Goal: Information Seeking & Learning: Learn about a topic

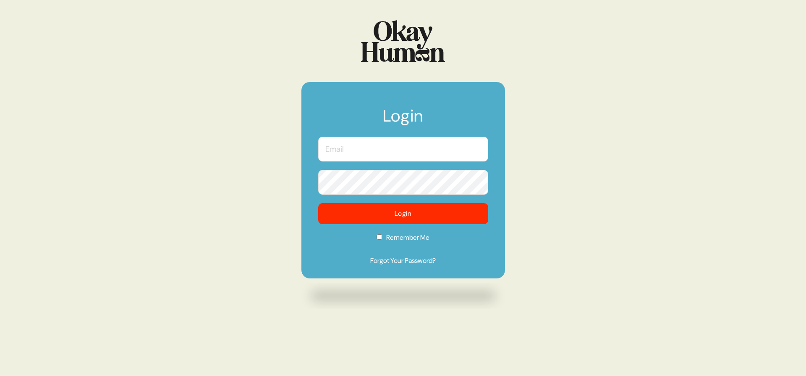
type input "[PERSON_NAME][EMAIL_ADDRESS][DOMAIN_NAME]"
click at [434, 142] on input "[PERSON_NAME][EMAIL_ADDRESS][DOMAIN_NAME]" at bounding box center [403, 149] width 170 height 25
click at [368, 112] on h1 "Login" at bounding box center [403, 119] width 170 height 25
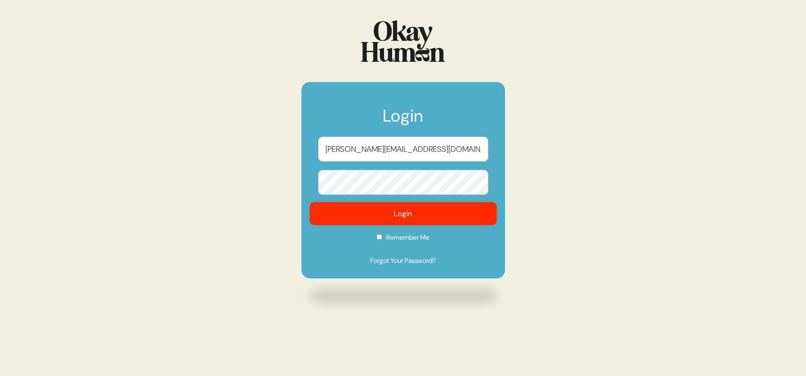
click at [367, 215] on button "Login" at bounding box center [403, 213] width 187 height 23
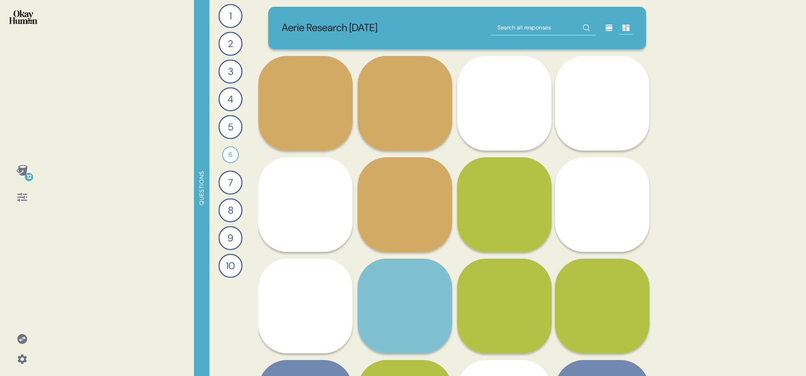
click at [437, 25] on div "Aerie Research [DATE]" at bounding box center [458, 28] width 352 height 16
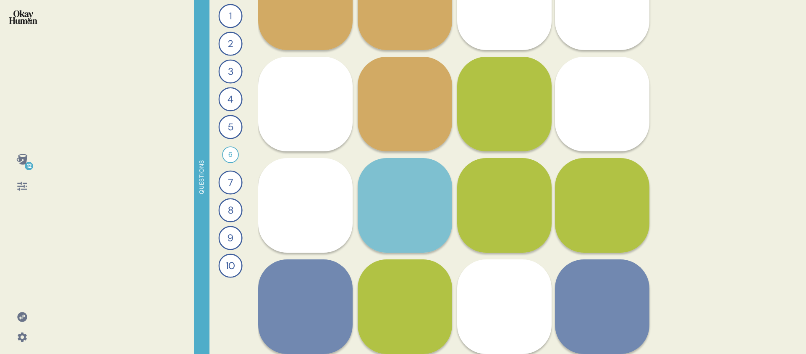
scroll to position [204, 0]
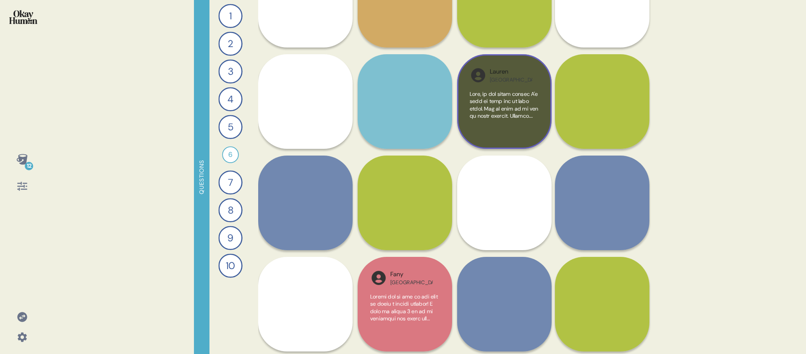
click at [481, 84] on div "Lauren USA" at bounding box center [504, 101] width 95 height 95
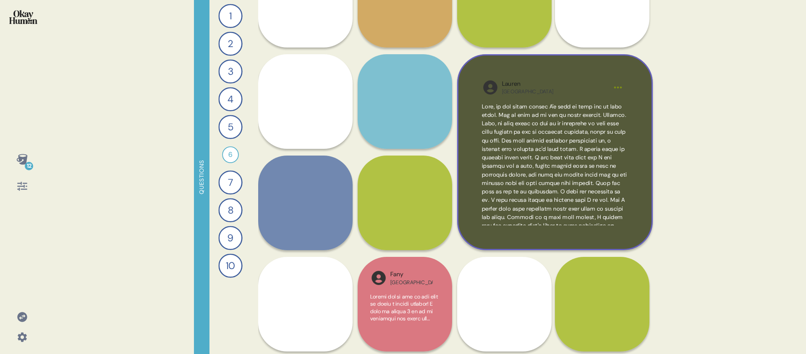
click at [593, 209] on span at bounding box center [555, 238] width 146 height 271
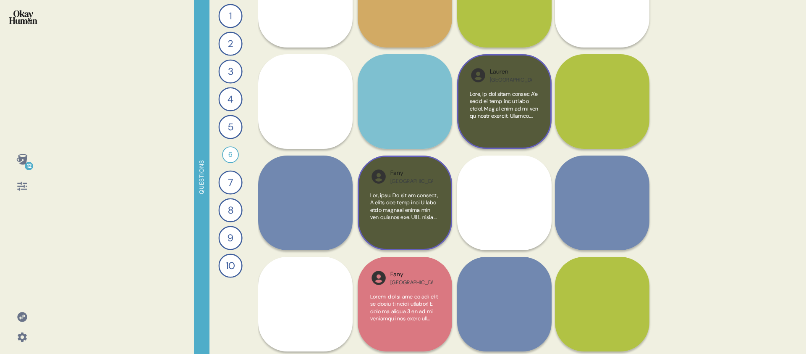
click at [438, 213] on span at bounding box center [404, 206] width 69 height 29
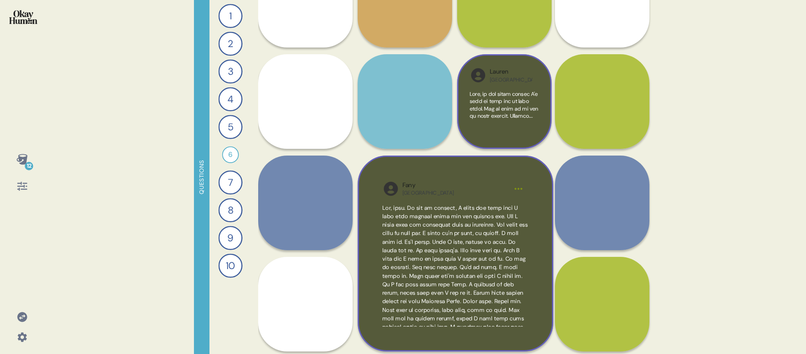
click at [440, 209] on span at bounding box center [456, 331] width 146 height 254
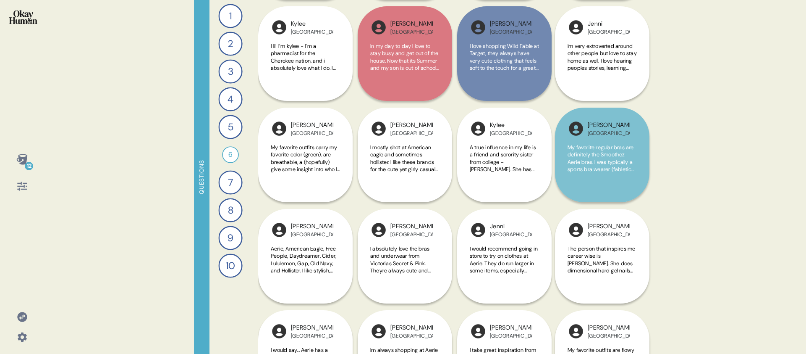
scroll to position [1801, 0]
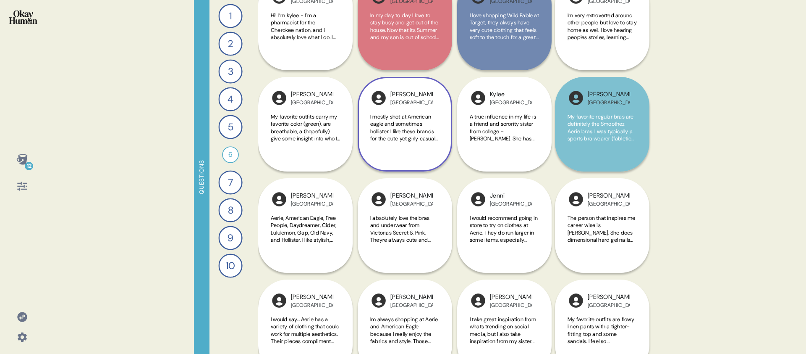
click at [417, 150] on div "I mostly shot at American eagle and sometimes hollister. I like these brands fo…" at bounding box center [404, 132] width 69 height 39
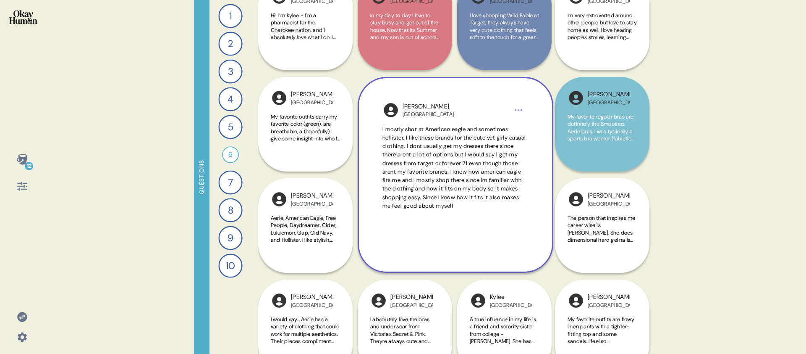
click at [454, 117] on div "[PERSON_NAME] [GEOGRAPHIC_DATA]" at bounding box center [456, 110] width 106 height 16
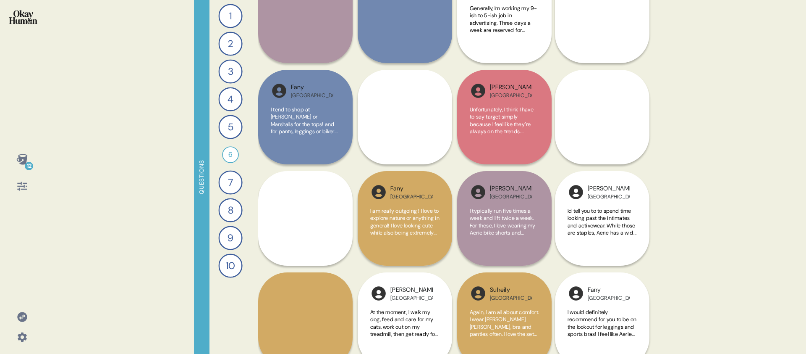
scroll to position [860, 0]
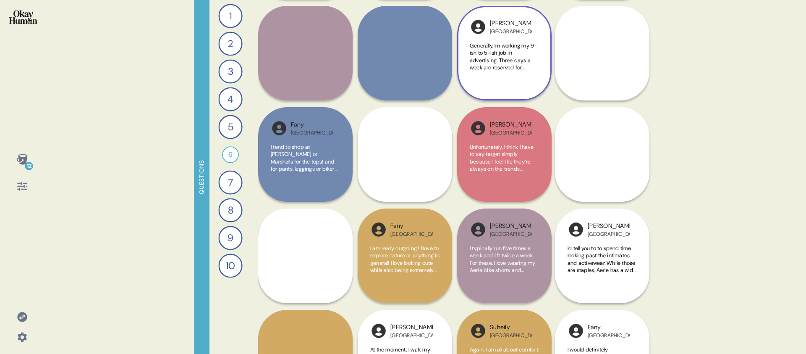
click at [529, 49] on span "Generally, Im working my 9-ish to 5-ish job in advertising. Three days a week a…" at bounding box center [504, 167] width 69 height 250
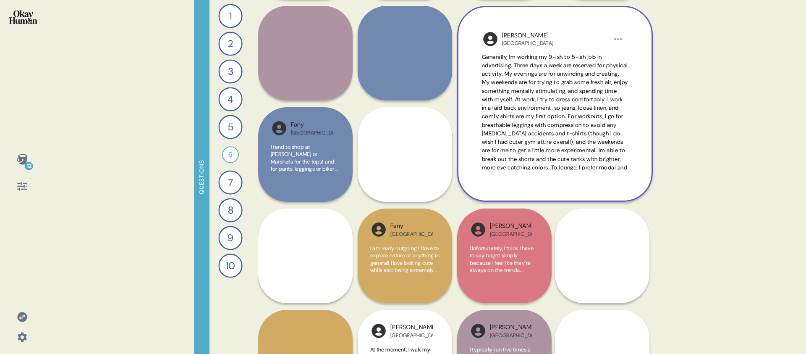
scroll to position [2, 0]
click at [539, 44] on div "[PERSON_NAME] [GEOGRAPHIC_DATA]" at bounding box center [555, 39] width 106 height 16
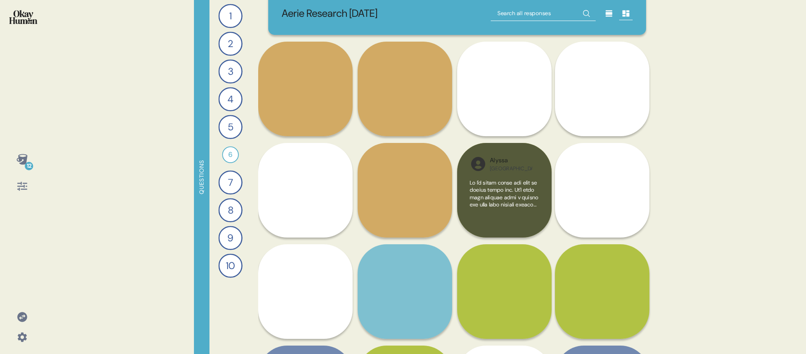
scroll to position [0, 0]
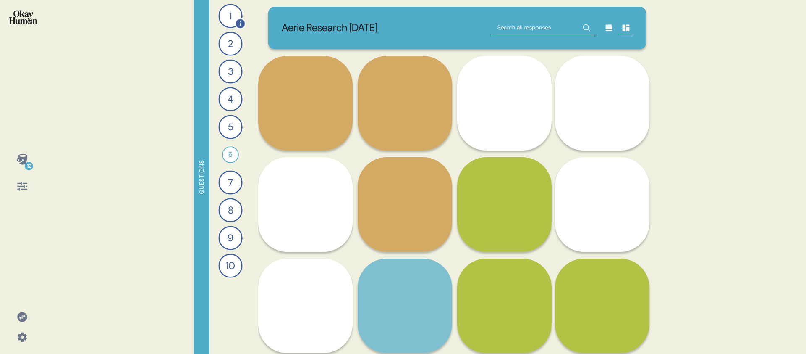
click at [231, 17] on div "1" at bounding box center [230, 16] width 24 height 24
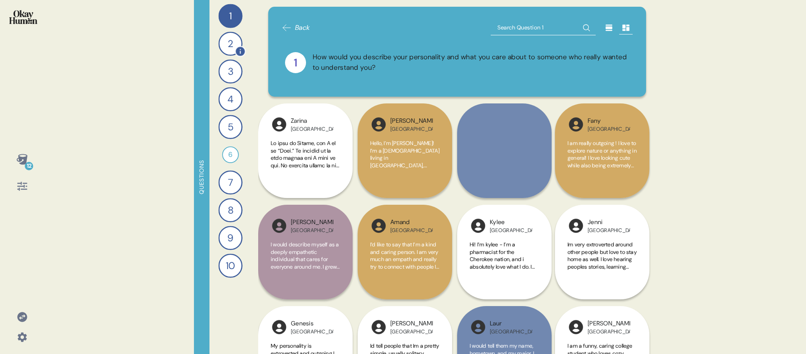
click at [231, 47] on div "2" at bounding box center [230, 44] width 24 height 24
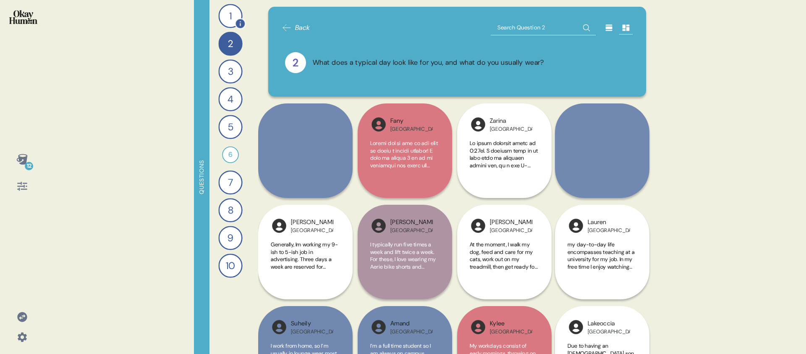
click at [226, 16] on div "1" at bounding box center [230, 16] width 24 height 24
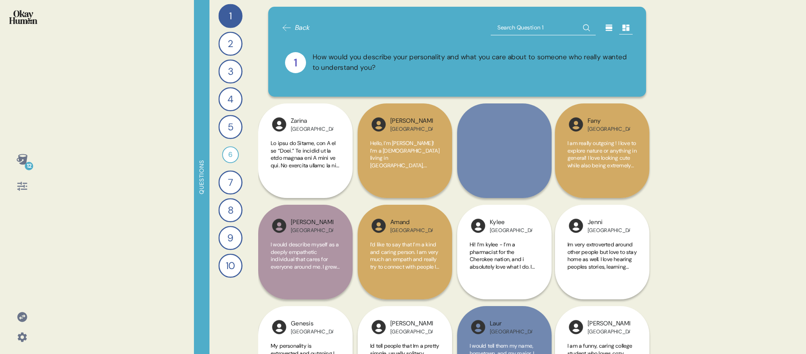
click at [38, 22] on div "12" at bounding box center [22, 177] width 44 height 354
click at [32, 23] on img at bounding box center [23, 17] width 28 height 14
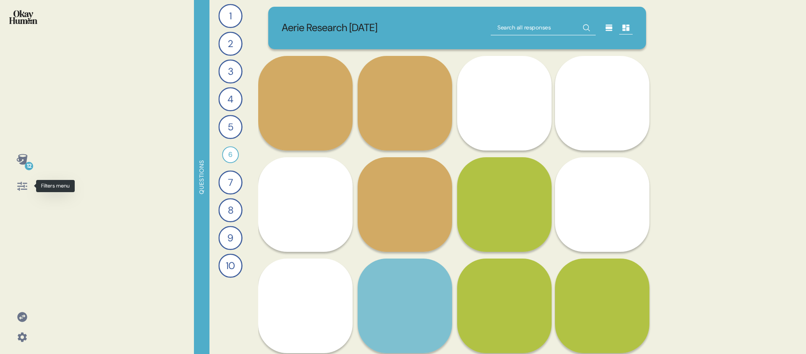
click at [23, 181] on icon at bounding box center [22, 186] width 12 height 12
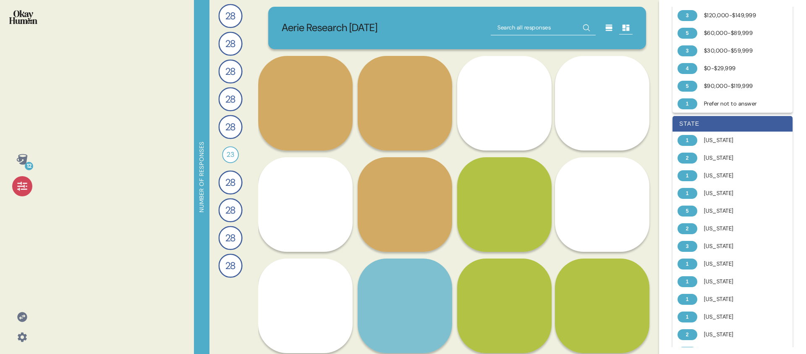
scroll to position [900, 0]
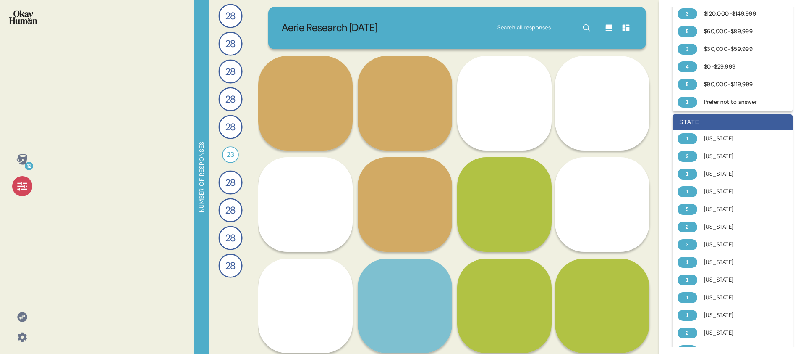
click at [22, 192] on div at bounding box center [22, 186] width 20 height 20
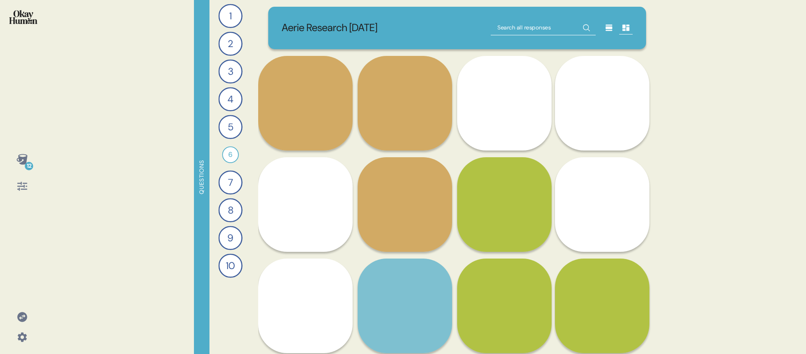
click at [57, 146] on div "12 Questions 1 How would you describe your personality and what you care about …" at bounding box center [403, 177] width 806 height 354
click at [18, 165] on div "12" at bounding box center [22, 159] width 20 height 20
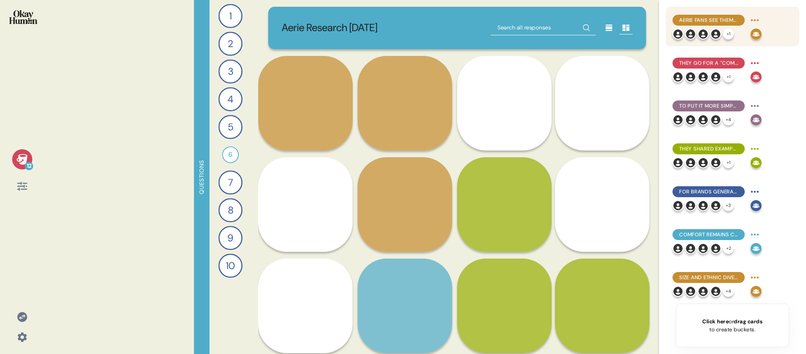
click at [714, 24] on div "Aerie fans see themselves as caring, empathetic, creative, and upbeat." at bounding box center [709, 20] width 72 height 11
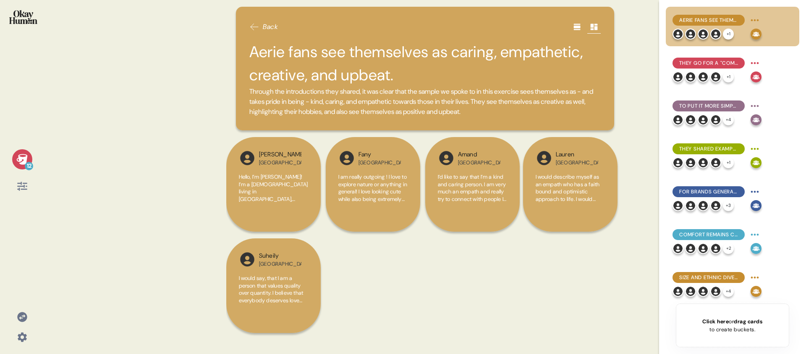
click at [18, 160] on icon at bounding box center [22, 159] width 12 height 12
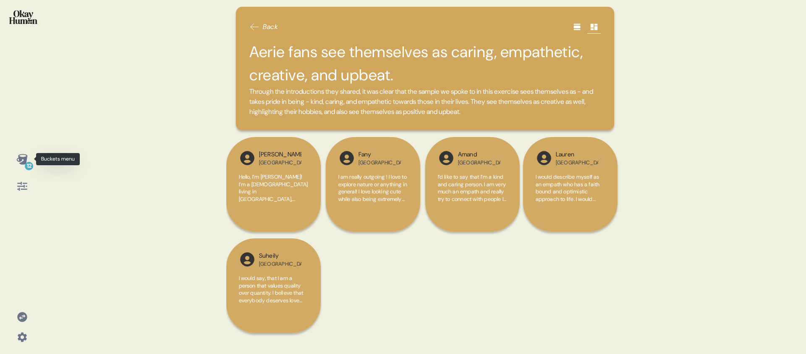
click at [23, 163] on icon at bounding box center [21, 159] width 11 height 11
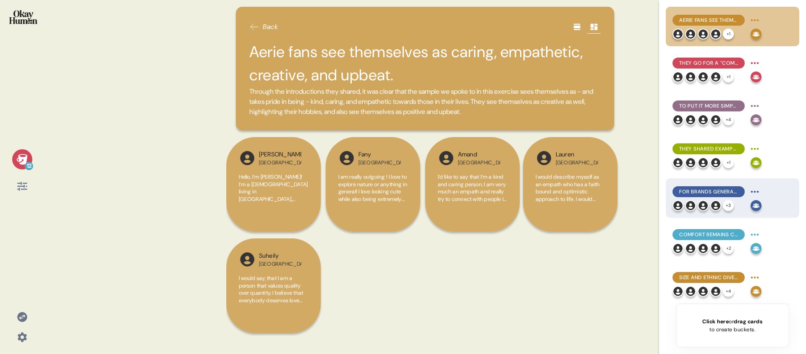
click at [726, 194] on span "For brands generally, they prioritize versatile basics, fit, and affordability." at bounding box center [709, 192] width 59 height 8
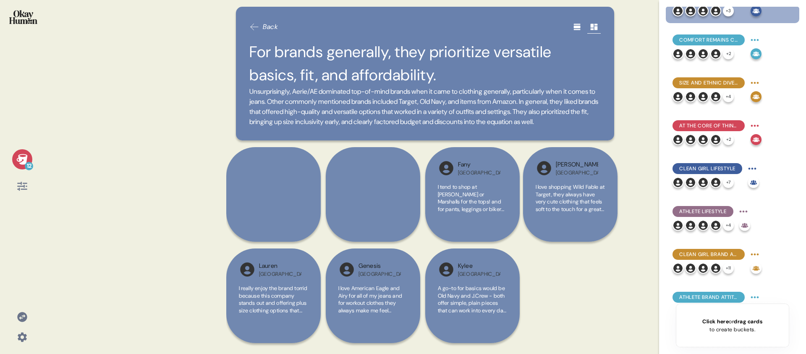
scroll to position [196, 0]
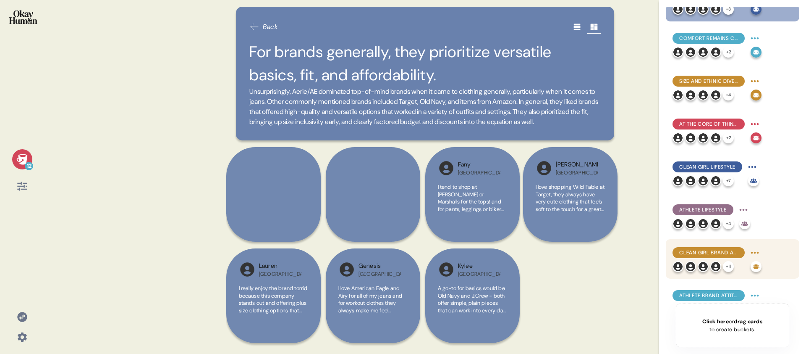
click at [730, 252] on span "Clean Girl Brand Attitudes" at bounding box center [709, 253] width 59 height 8
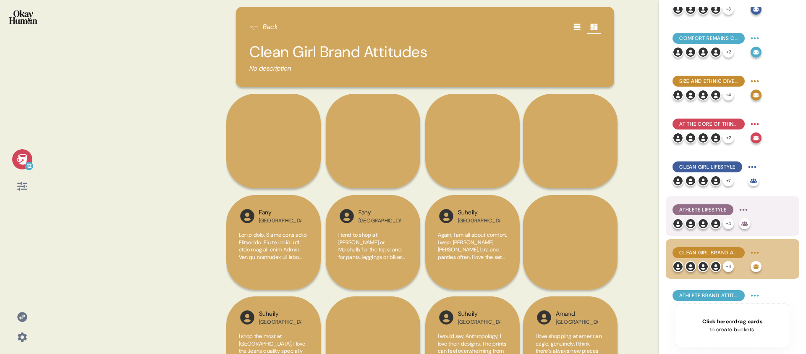
click at [722, 207] on span "Athlete Lifestyle" at bounding box center [703, 210] width 47 height 8
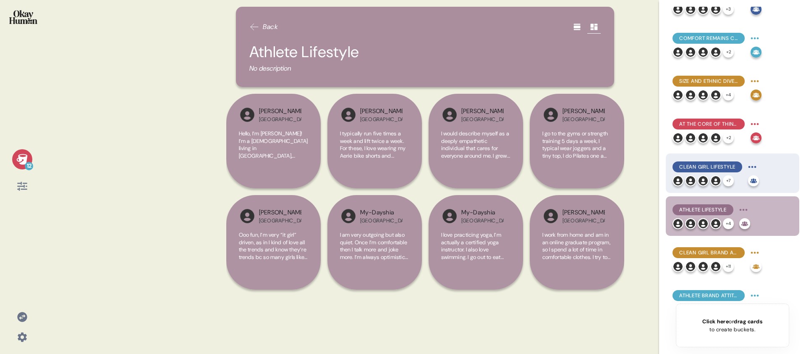
click at [711, 162] on div "Clean Girl Lifestyle" at bounding box center [708, 166] width 70 height 11
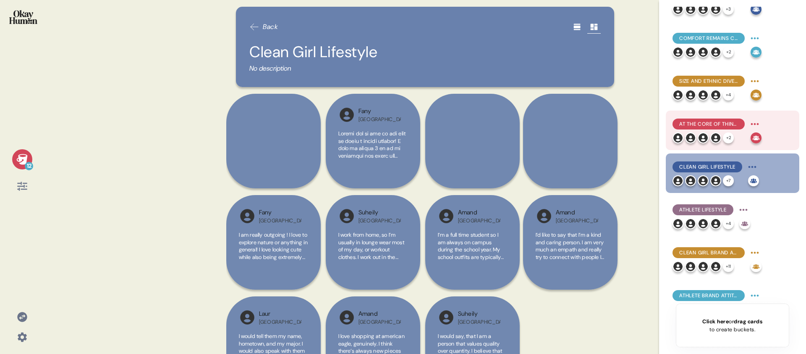
click at [713, 117] on div "At the core of things, feeling seen by a brand is a pathway to confidence over …" at bounding box center [717, 123] width 89 height 13
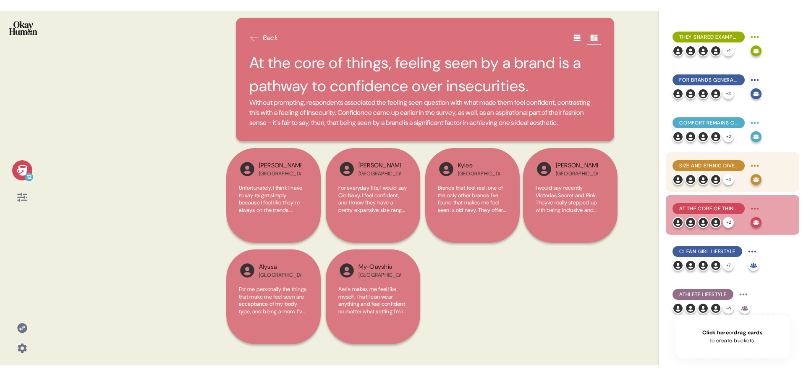
scroll to position [214, 0]
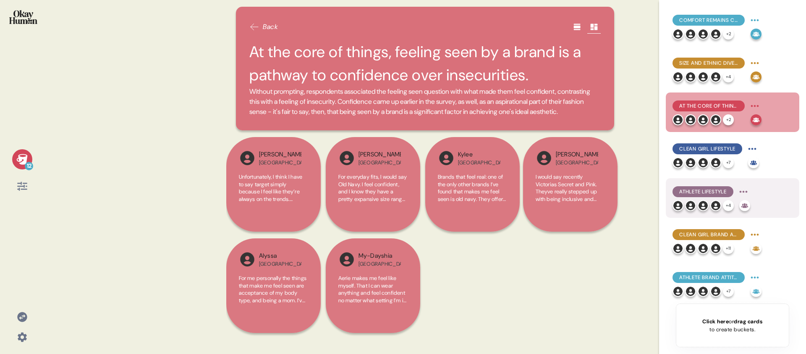
click at [720, 185] on div "Athlete Lifestyle" at bounding box center [712, 191] width 78 height 13
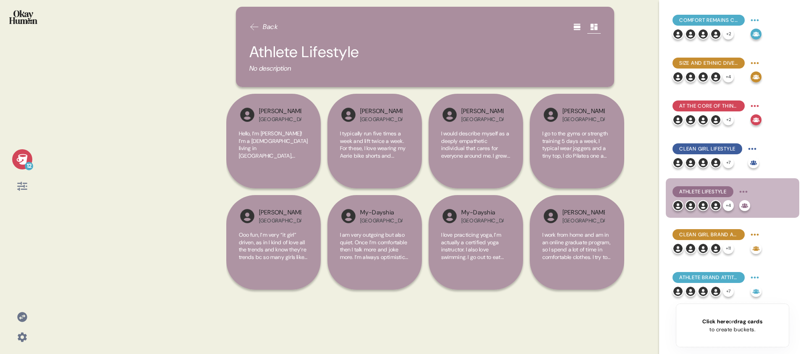
click at [729, 328] on div "Click here or drag cards to create buckets." at bounding box center [733, 325] width 60 height 16
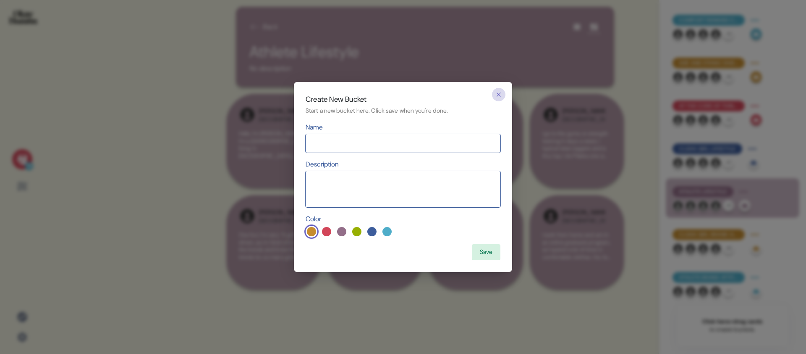
click at [497, 95] on icon "button" at bounding box center [499, 94] width 7 height 7
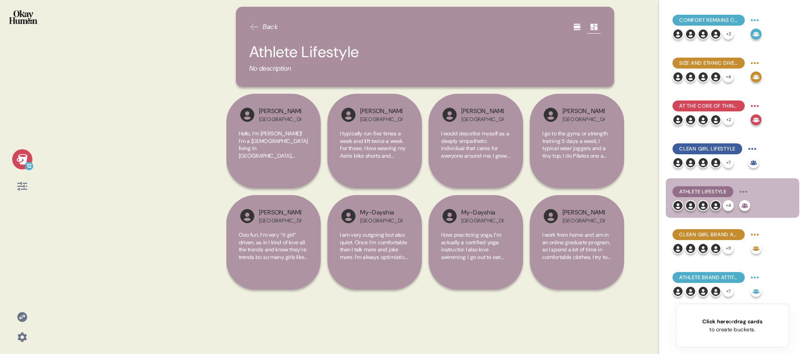
click at [44, 89] on div "12" at bounding box center [22, 177] width 44 height 354
drag, startPoint x: 90, startPoint y: 50, endPoint x: 81, endPoint y: 47, distance: 10.1
click at [90, 51] on div "12 Back Athlete Lifestyle No description [PERSON_NAME] USA Hello, I’m [PERSON_N…" at bounding box center [403, 177] width 806 height 354
click at [21, 22] on img at bounding box center [23, 17] width 28 height 14
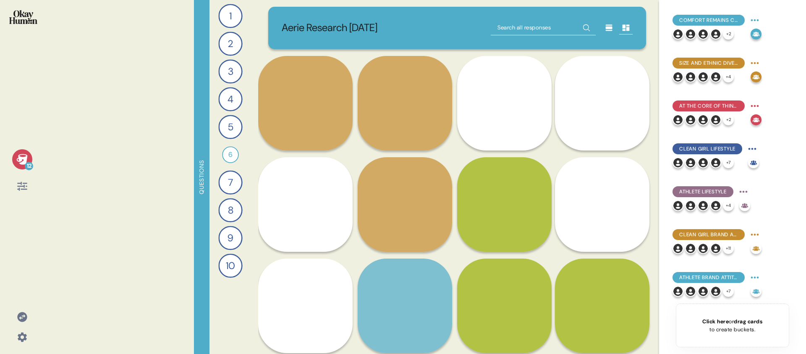
click at [23, 159] on icon at bounding box center [22, 159] width 12 height 12
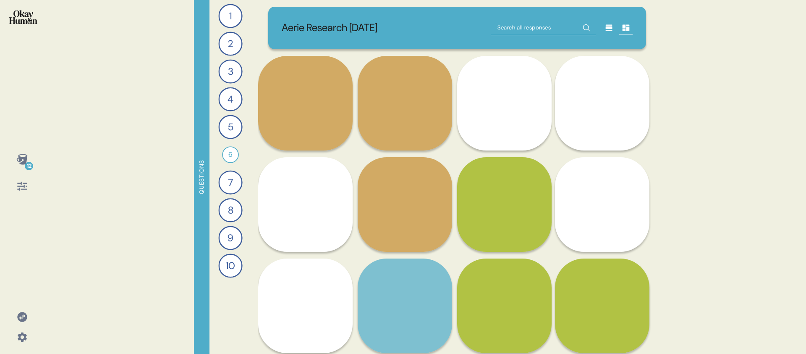
click at [39, 155] on div "12" at bounding box center [22, 177] width 44 height 354
click at [51, 158] on div "12 Questions 1 How would you describe your personality and what you care about …" at bounding box center [403, 177] width 806 height 354
click at [35, 173] on div "12" at bounding box center [22, 172] width 31 height 47
click at [37, 165] on div "12" at bounding box center [22, 172] width 31 height 47
